Goal: Use online tool/utility: Utilize a website feature to perform a specific function

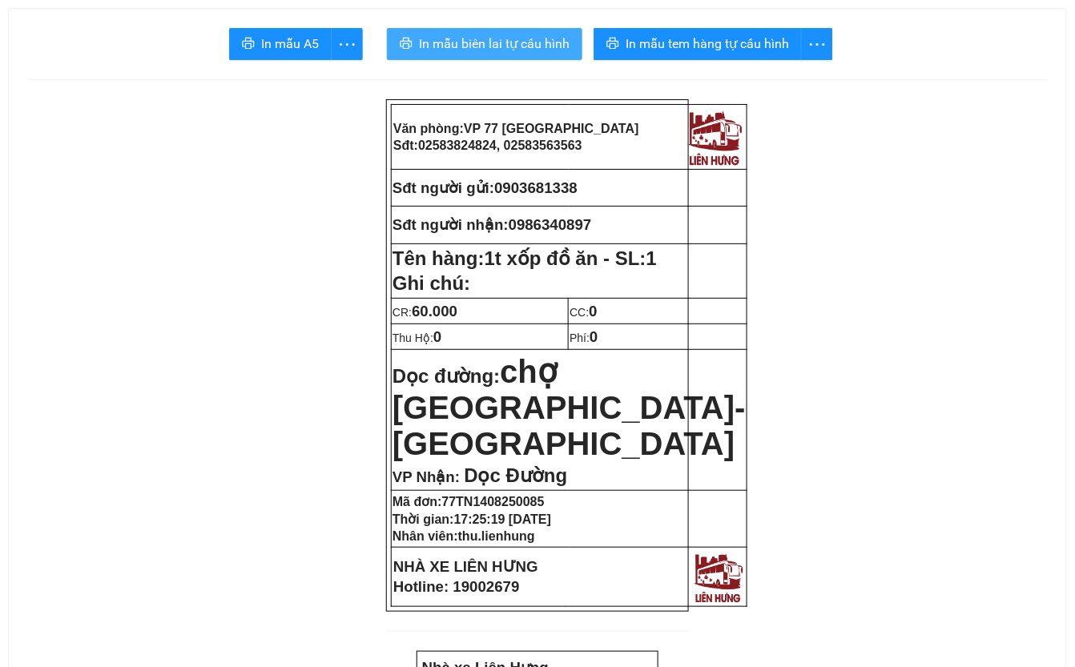
click at [485, 42] on span "In mẫu biên lai tự cấu hình" at bounding box center [494, 44] width 151 height 20
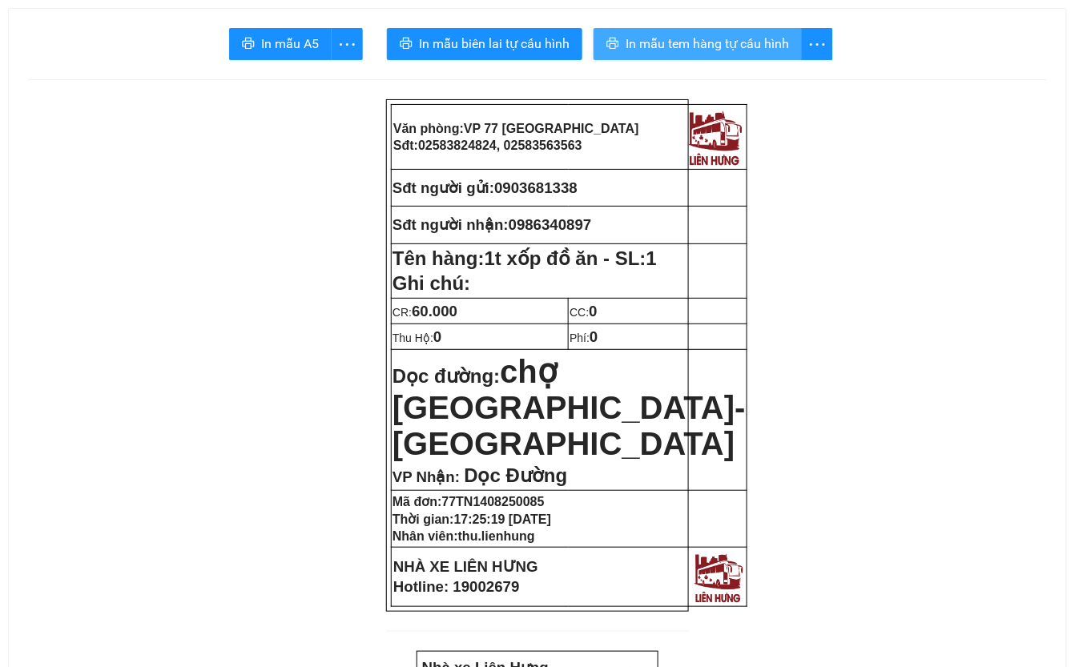
click at [741, 37] on span "In mẫu tem hàng tự cấu hình" at bounding box center [706, 44] width 163 height 20
